Goal: Information Seeking & Learning: Learn about a topic

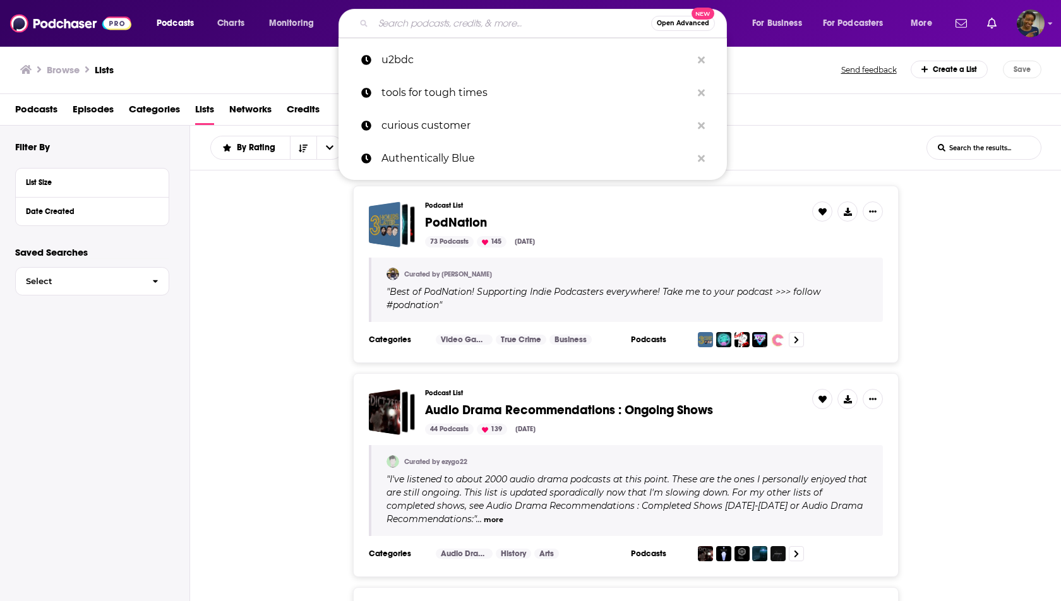
click at [428, 23] on input "Search podcasts, credits, & more..." at bounding box center [512, 23] width 278 height 20
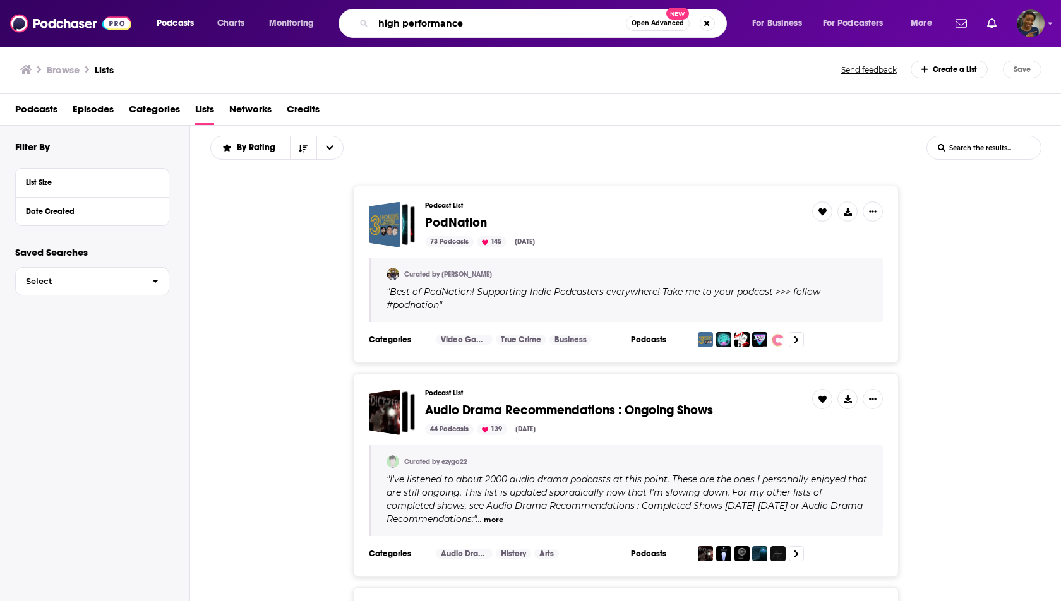
type input "high performance"
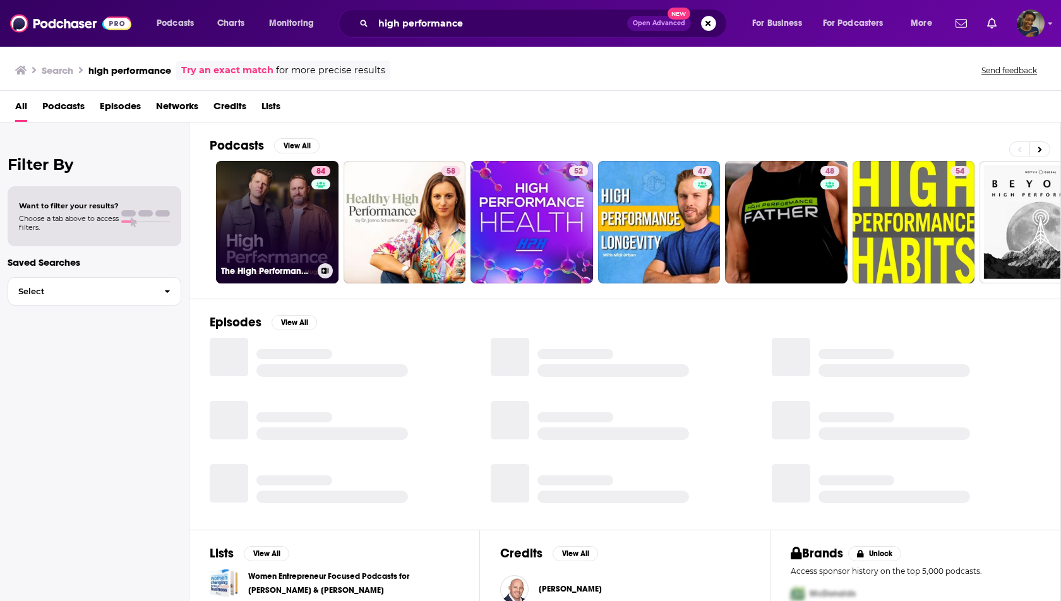
click at [286, 242] on link "84 The High Performance Podcast" at bounding box center [277, 222] width 123 height 123
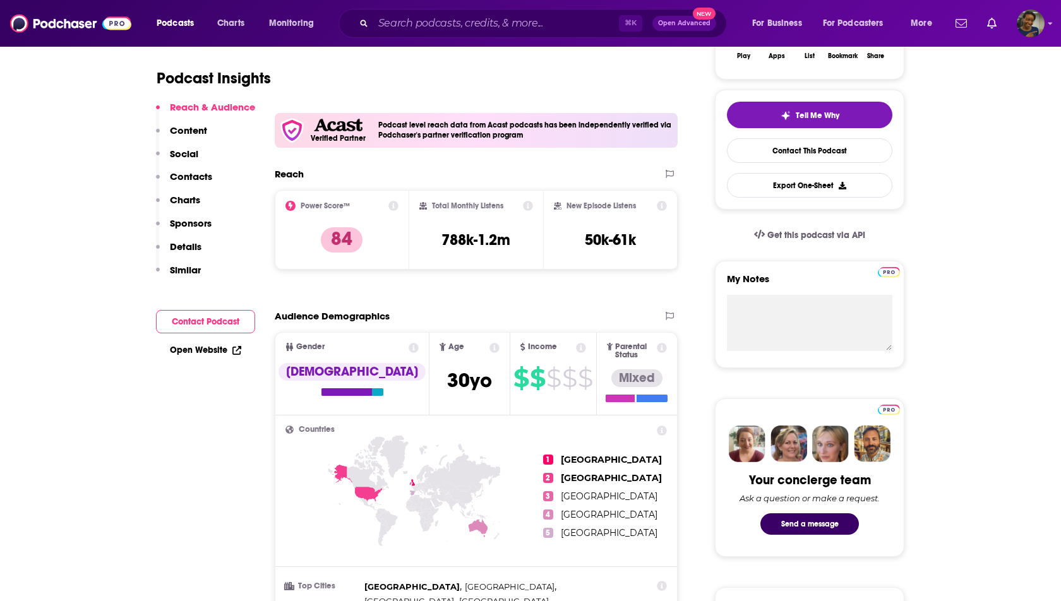
scroll to position [240, 0]
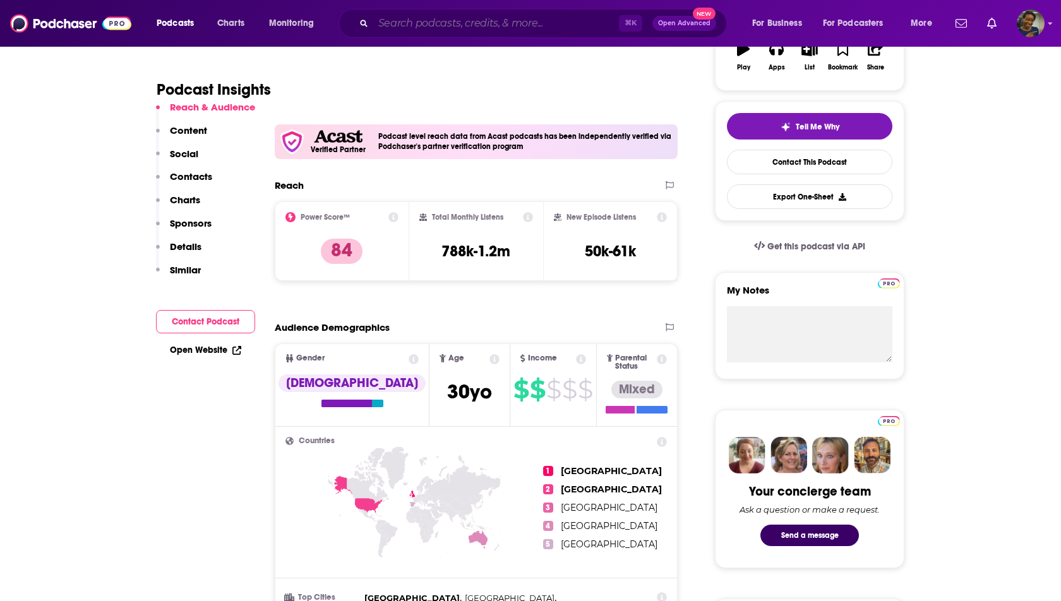
click at [425, 14] on input "Search podcasts, credits, & more..." at bounding box center [496, 23] width 246 height 20
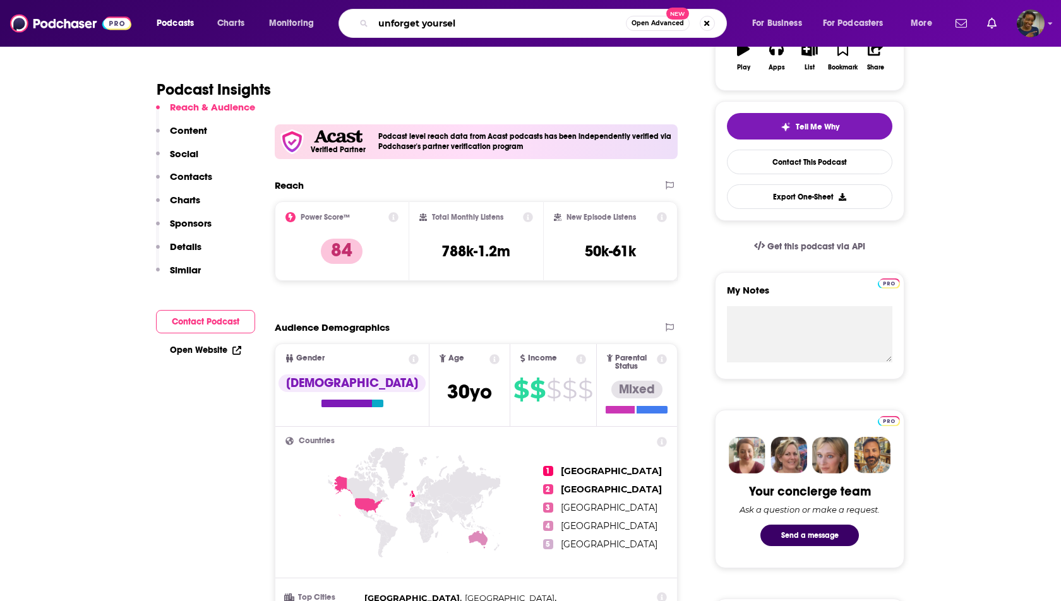
type input "unforget yourself"
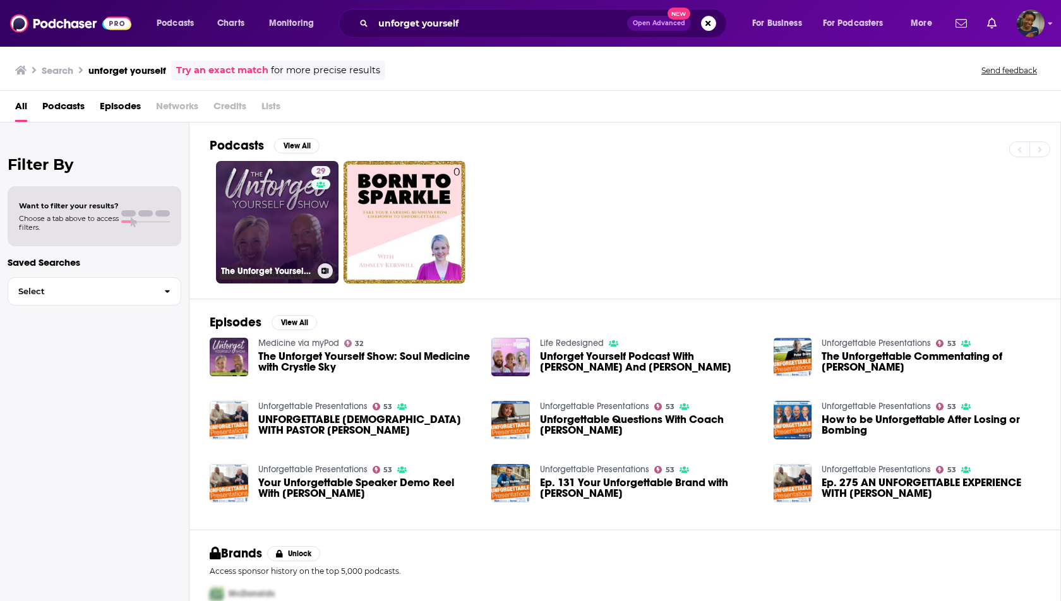
click at [291, 229] on link "29 The Unforget Yourself Show" at bounding box center [277, 222] width 123 height 123
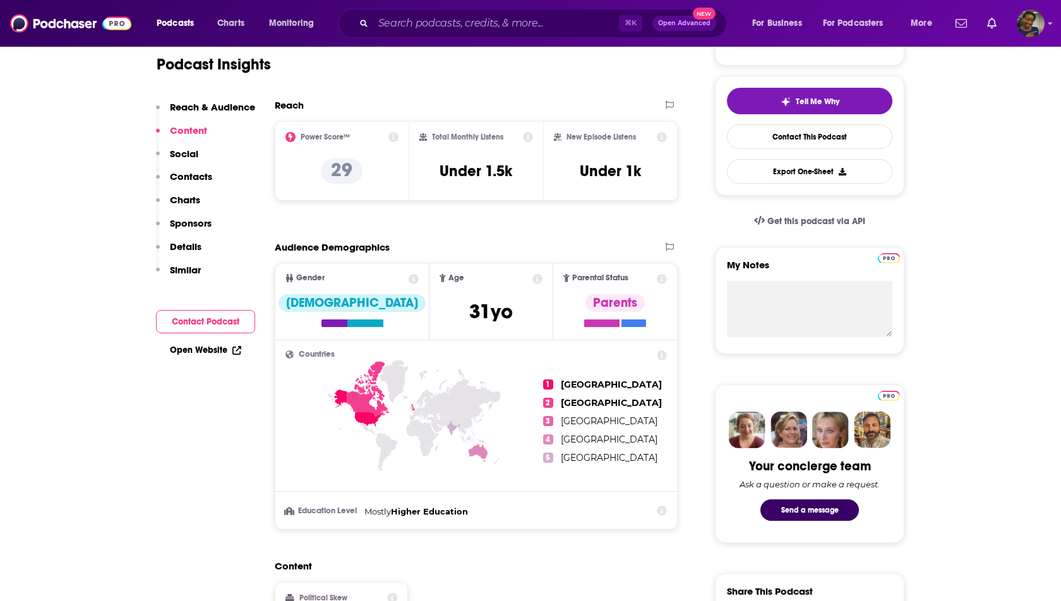
scroll to position [263, 0]
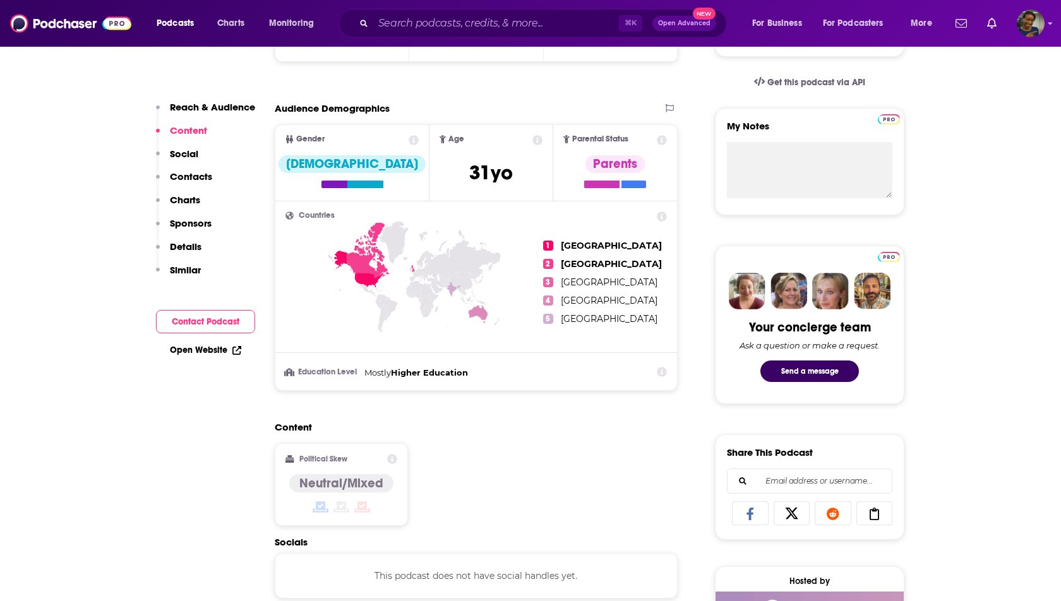
click at [185, 153] on p "Social" at bounding box center [184, 154] width 28 height 12
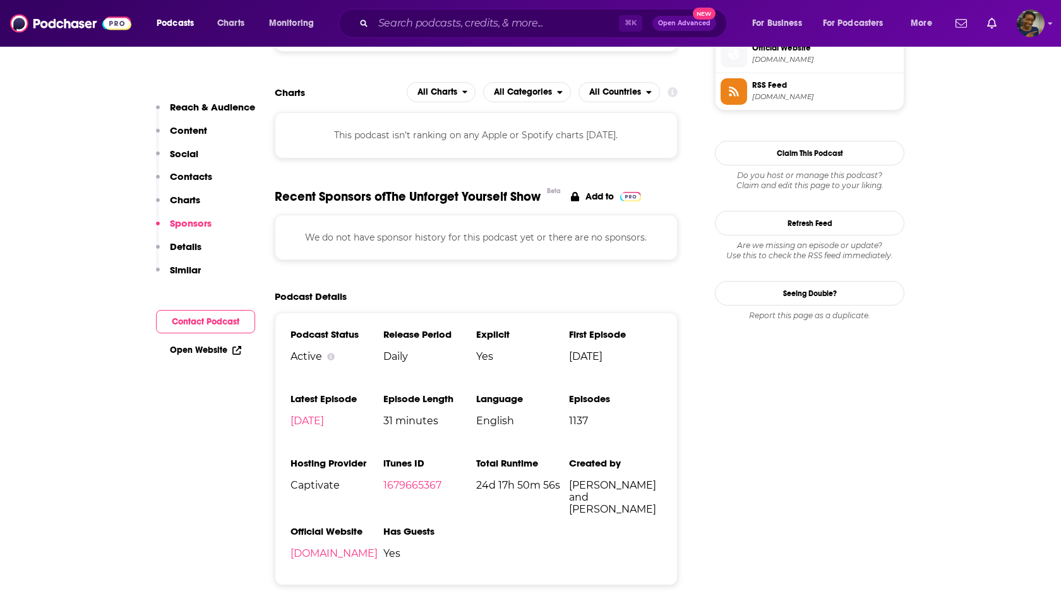
scroll to position [1078, 0]
